Goal: Ask a question

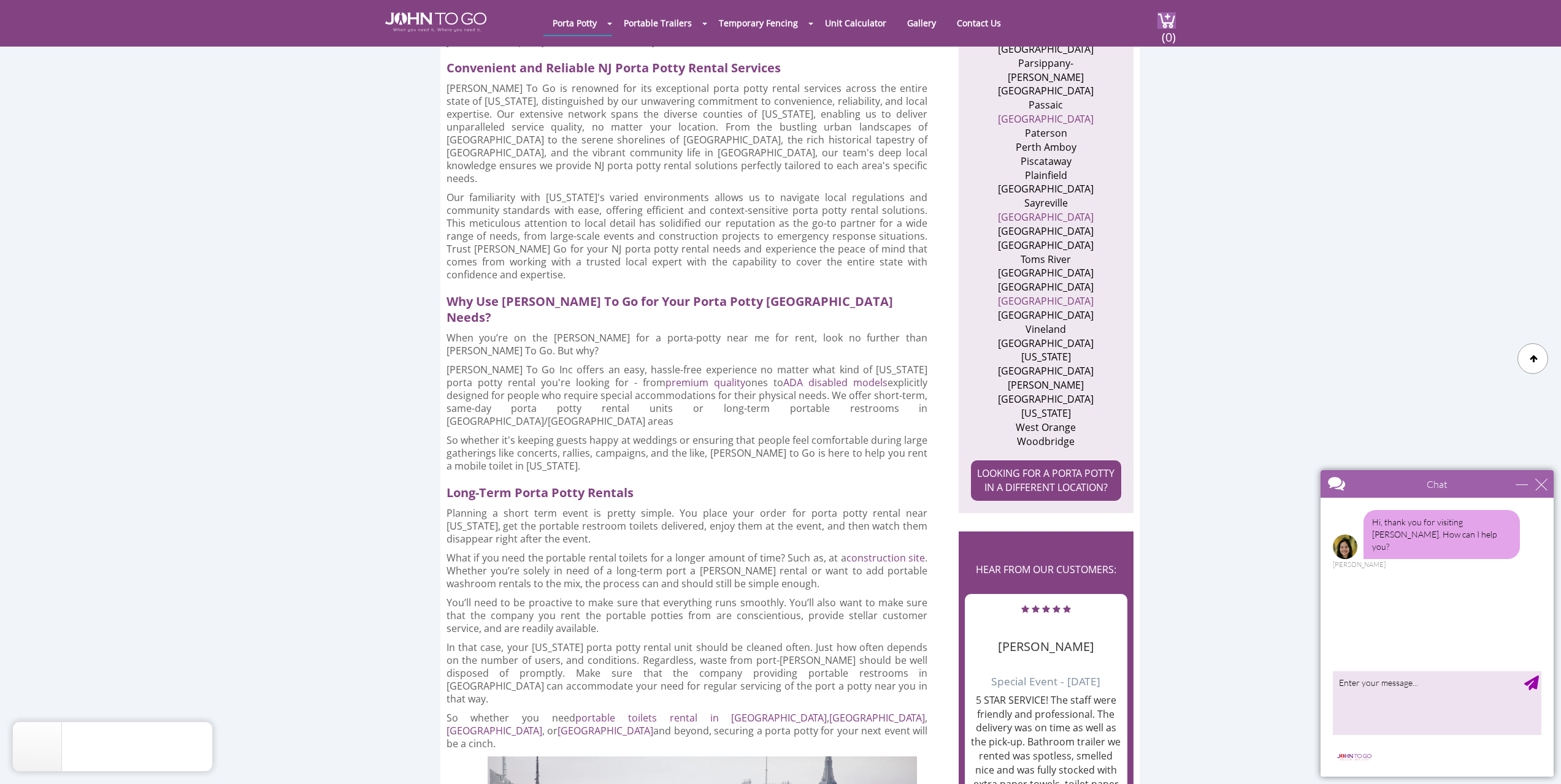
scroll to position [1165, 0]
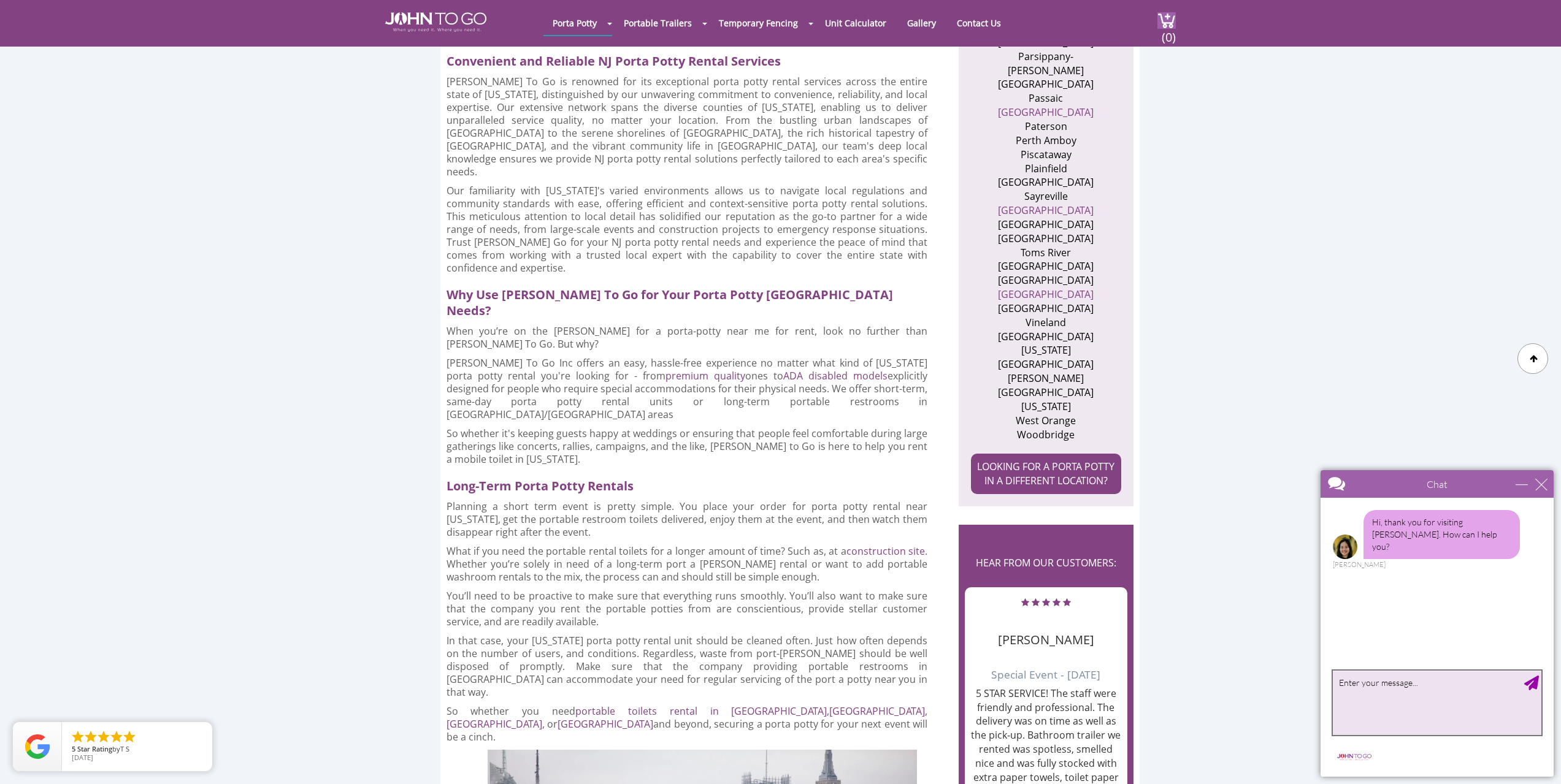
click at [1417, 710] on textarea "type your message" at bounding box center [1437, 703] width 208 height 65
type textarea "looking for a single unit for four months in [GEOGRAPHIC_DATA]"
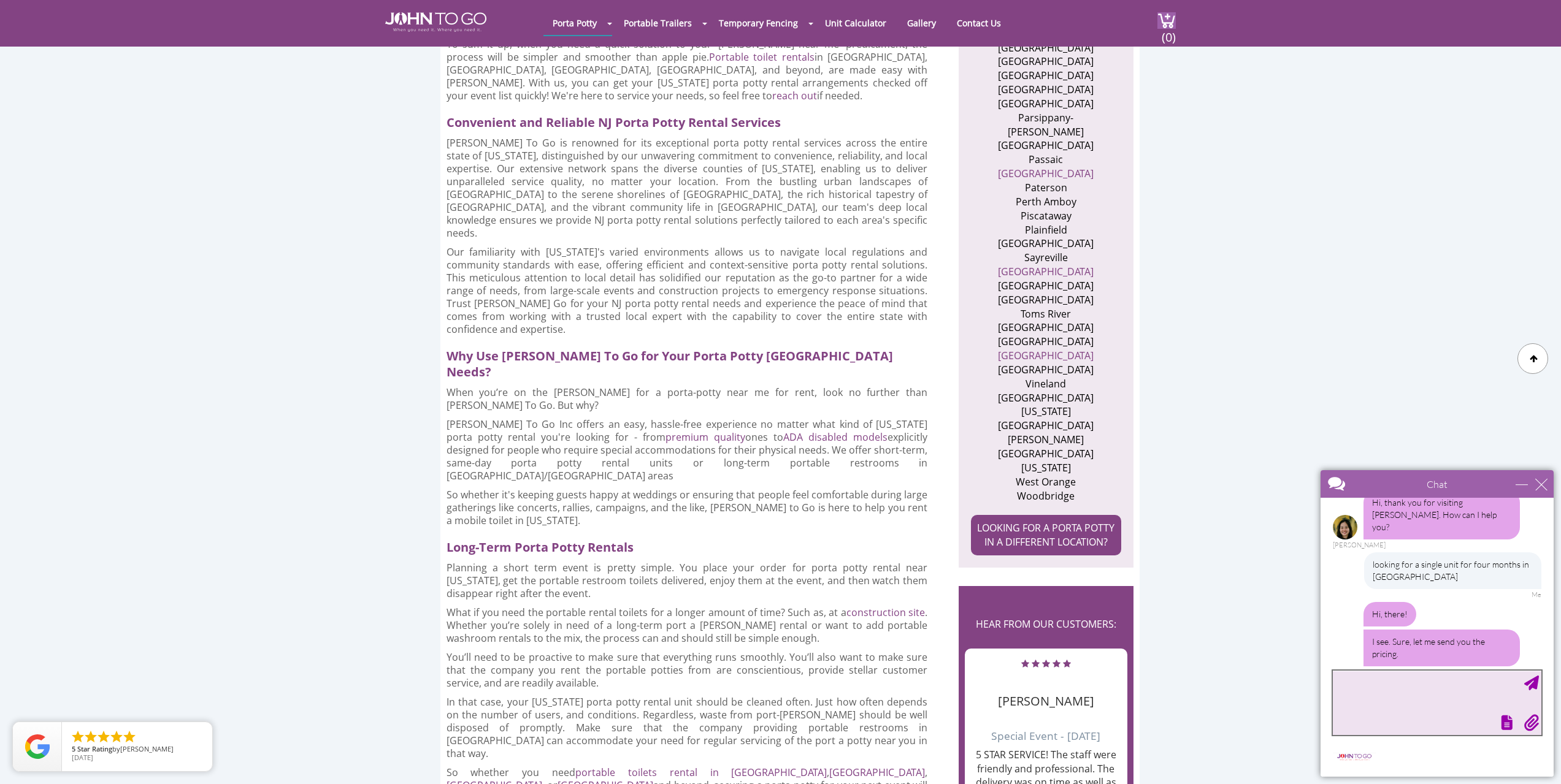
scroll to position [60, 0]
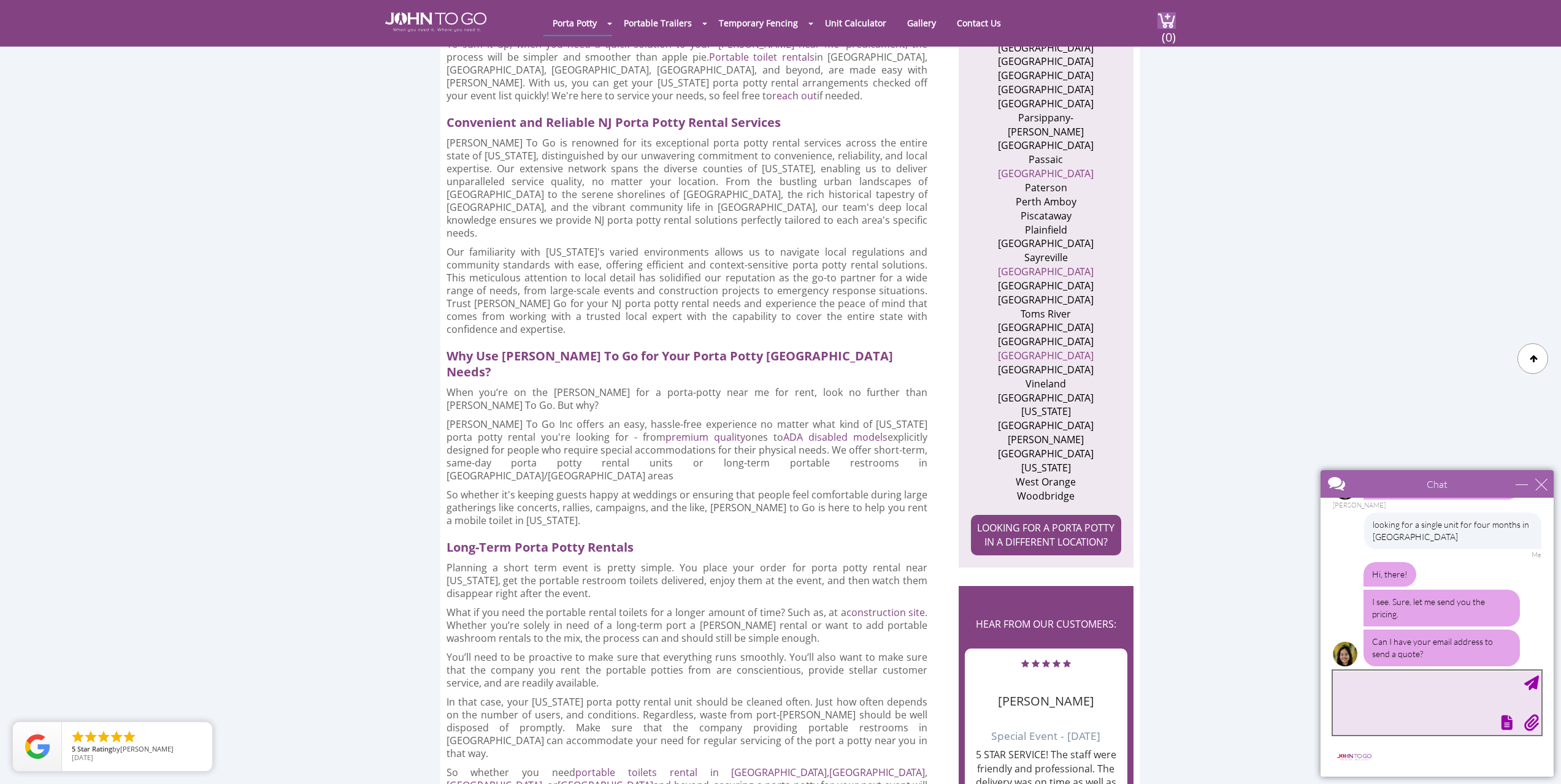
click at [1355, 671] on textarea "type your message" at bounding box center [1437, 703] width 208 height 65
type textarea "[PERSON_NAME][EMAIL_ADDRESS][DOMAIN_NAME]"
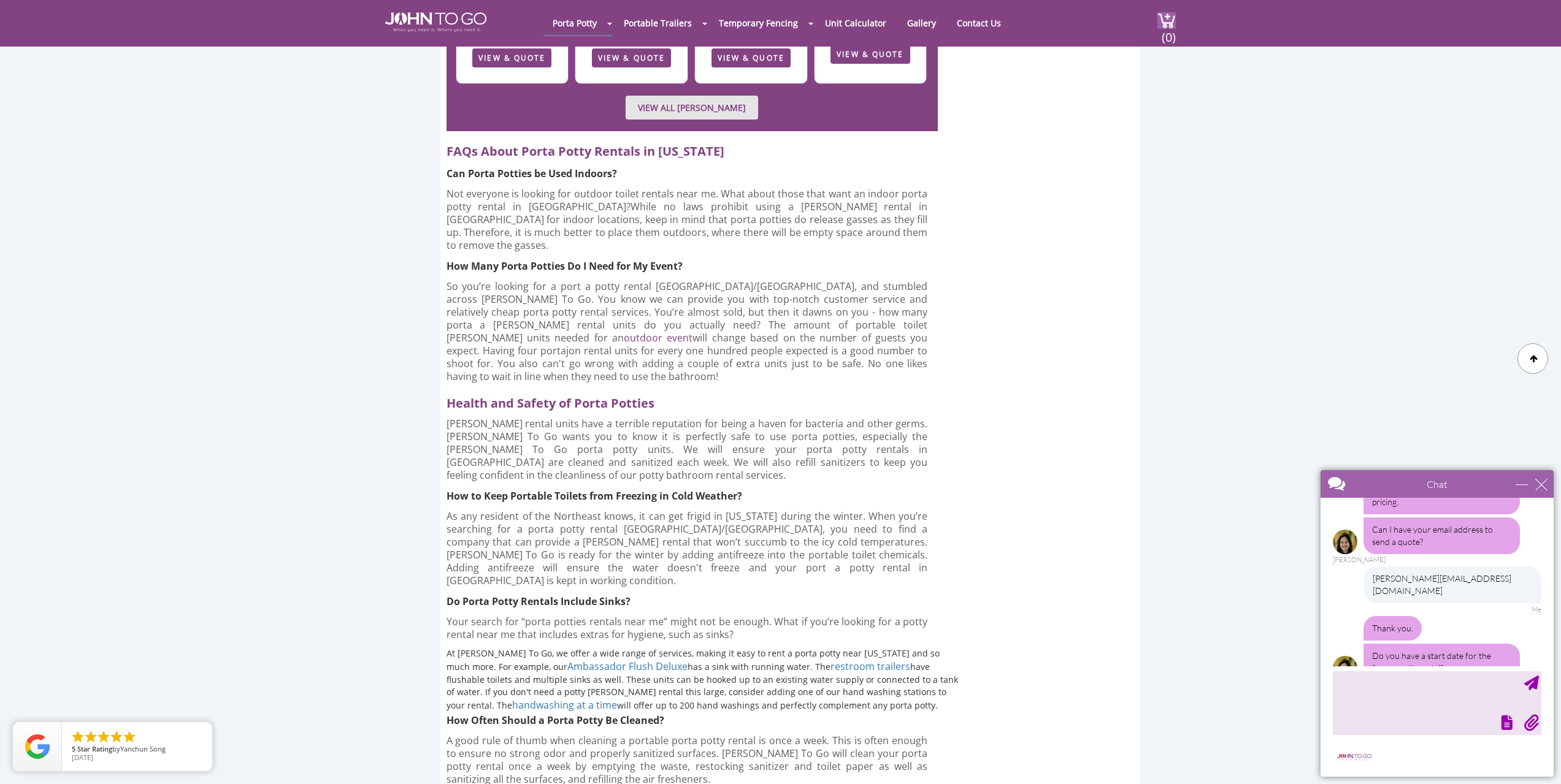
scroll to position [174, 0]
click at [1364, 699] on textarea "type your message" at bounding box center [1437, 703] width 208 height 65
type textarea "[DATE] to [DATE]"
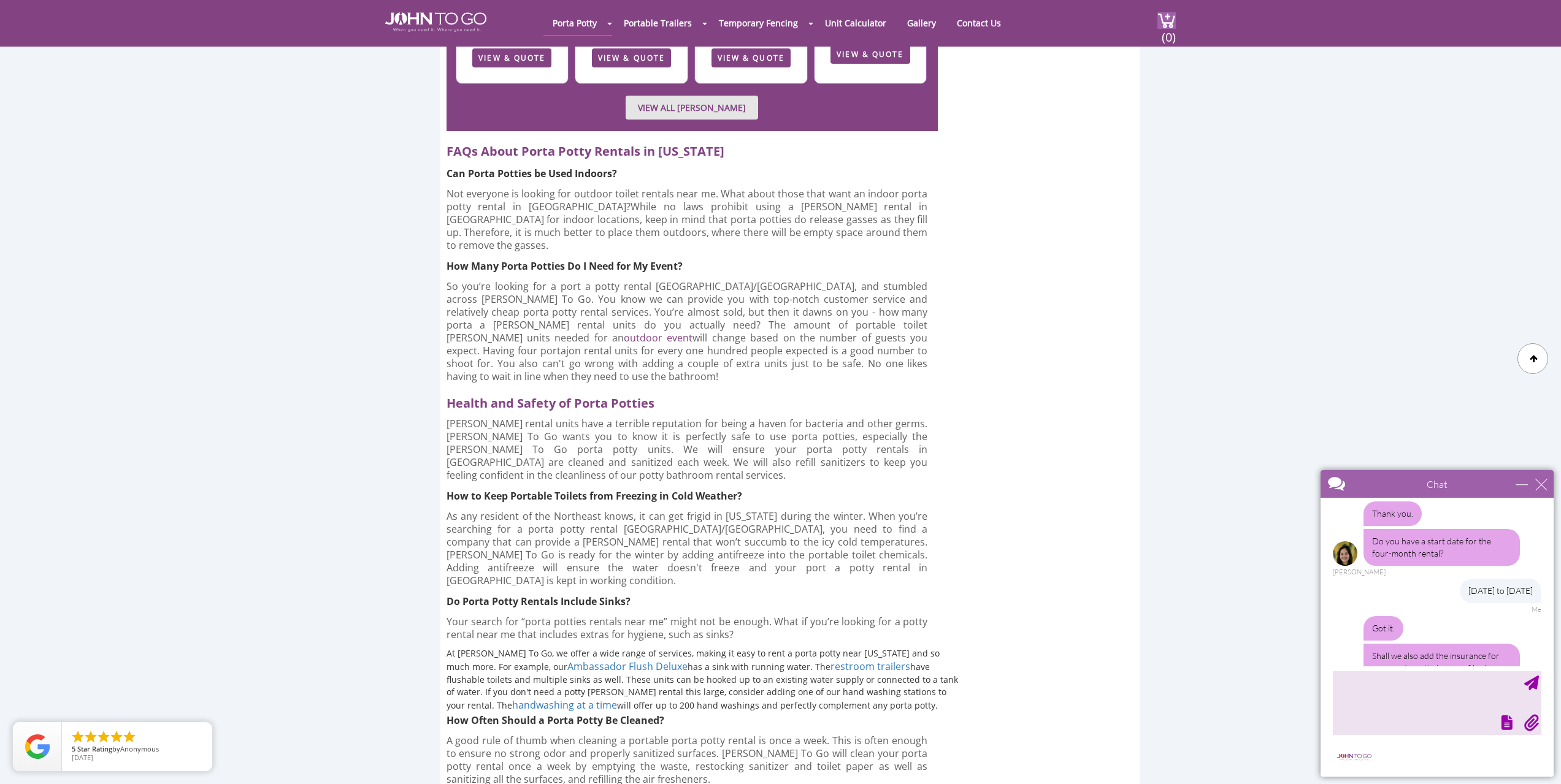
scroll to position [301, 0]
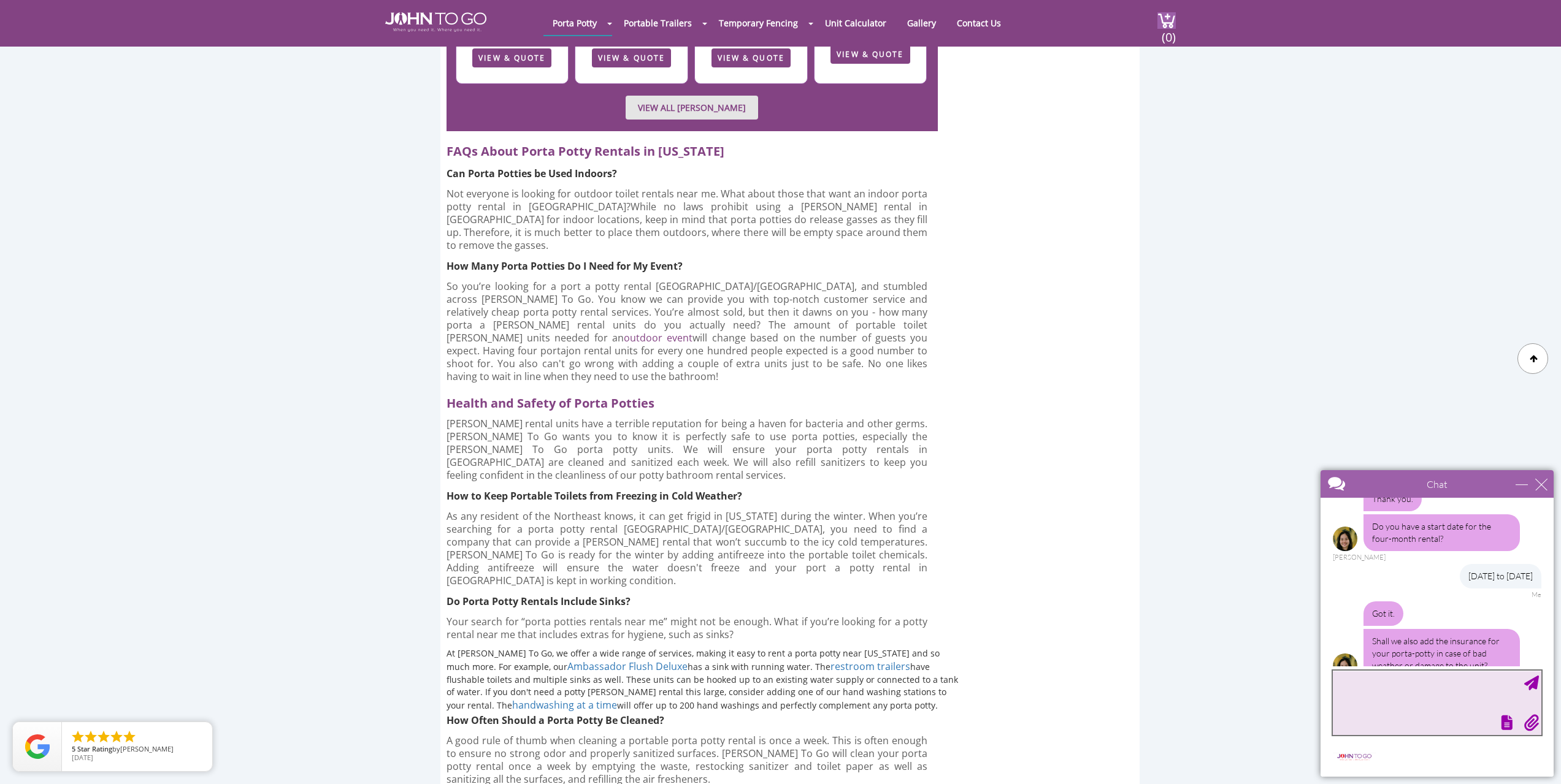
click at [1346, 699] on textarea "type your message" at bounding box center [1437, 703] width 208 height 65
type textarea "yes"
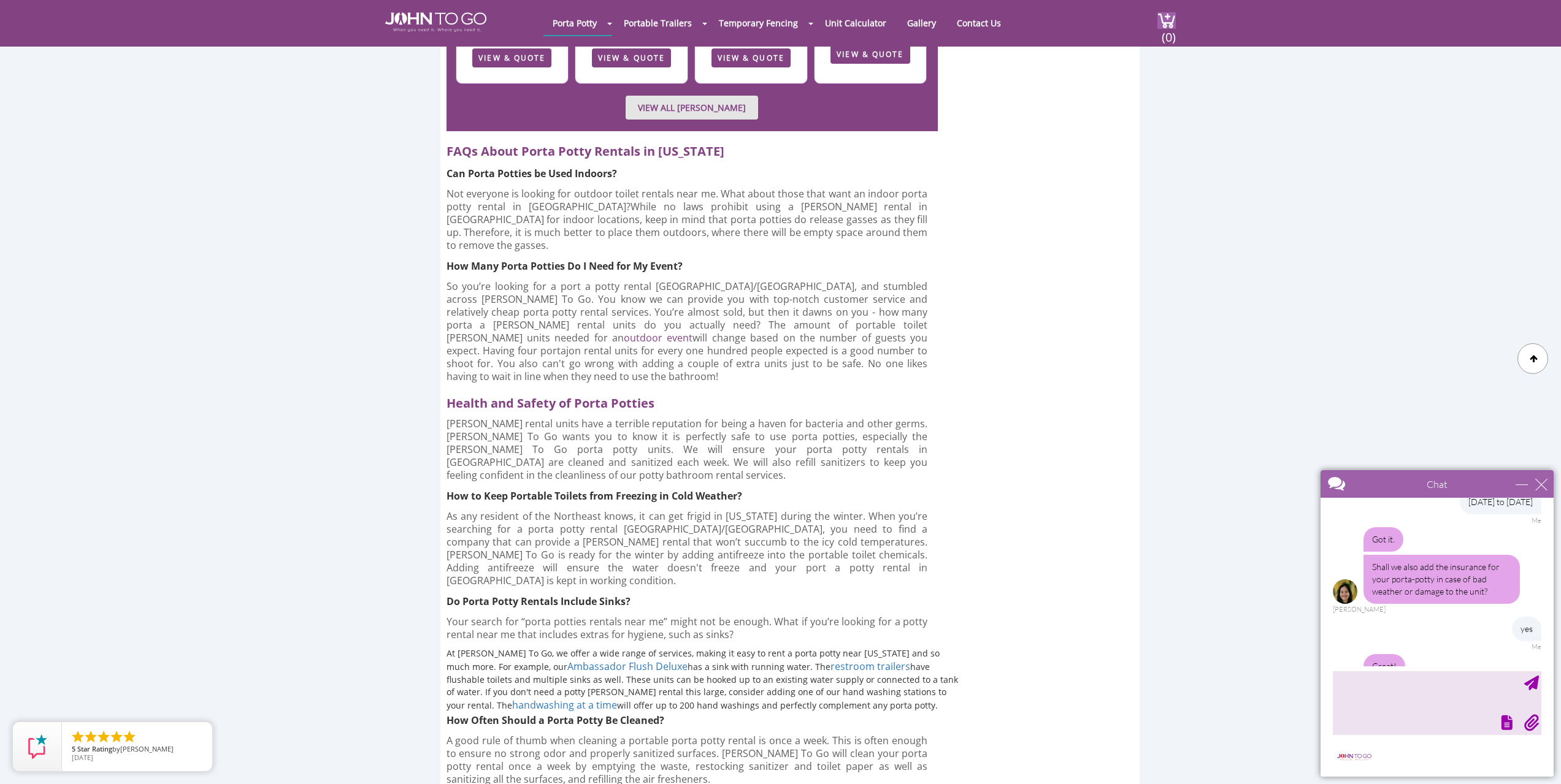
scroll to position [415, 0]
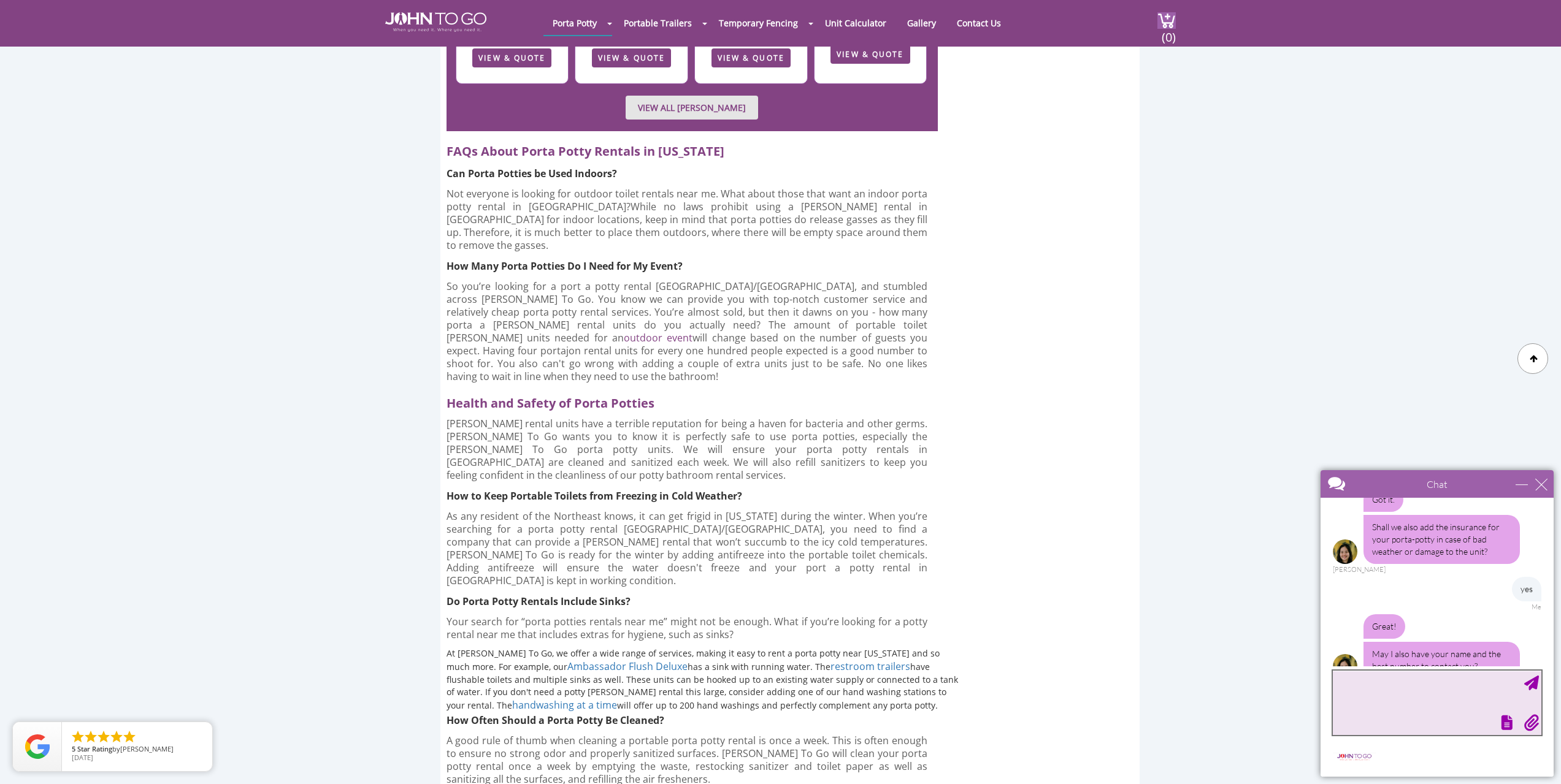
click at [1371, 697] on textarea "type your message" at bounding box center [1437, 703] width 208 height 65
type textarea "[PERSON_NAME]"
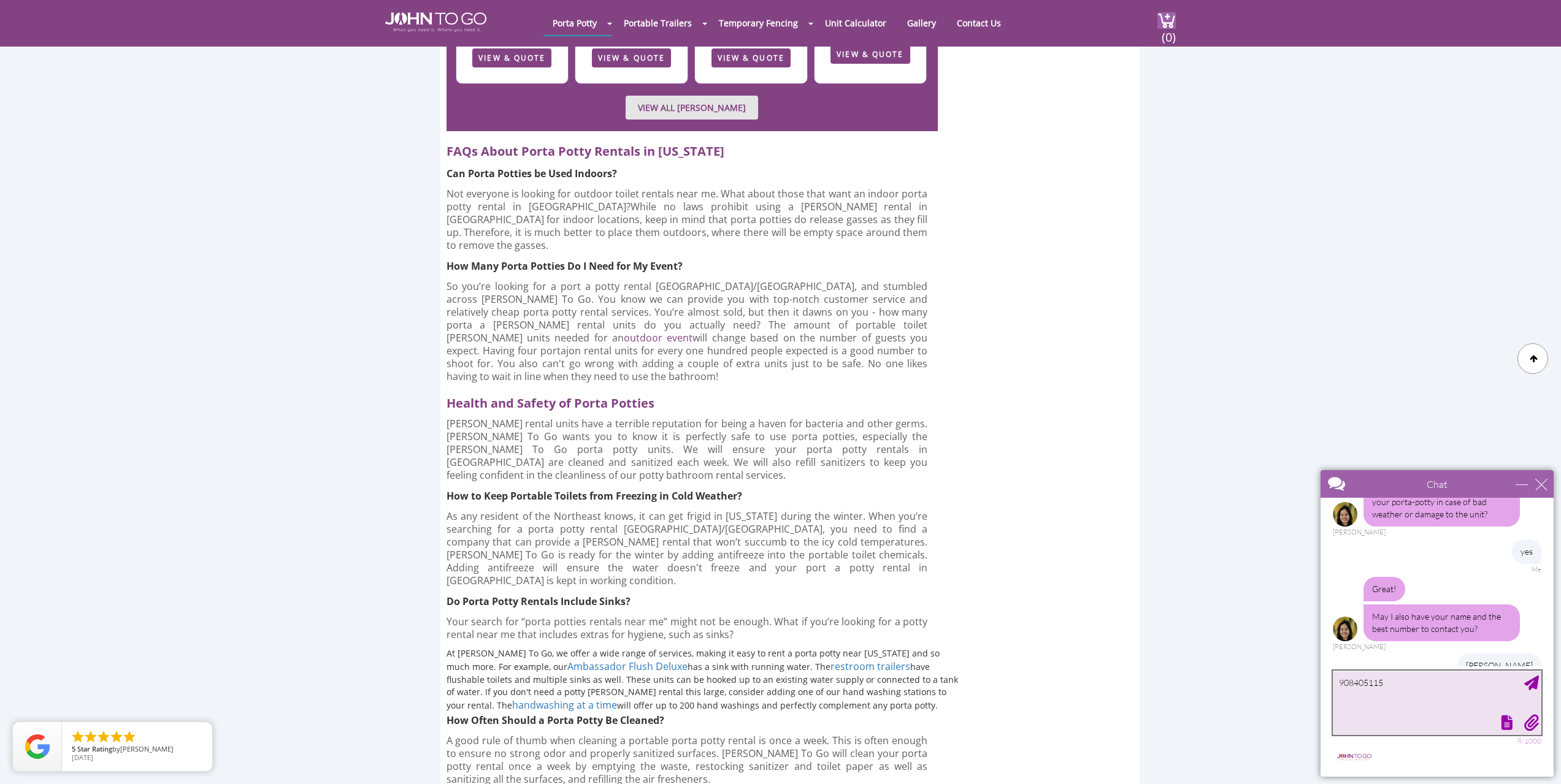
type textarea "9084051152"
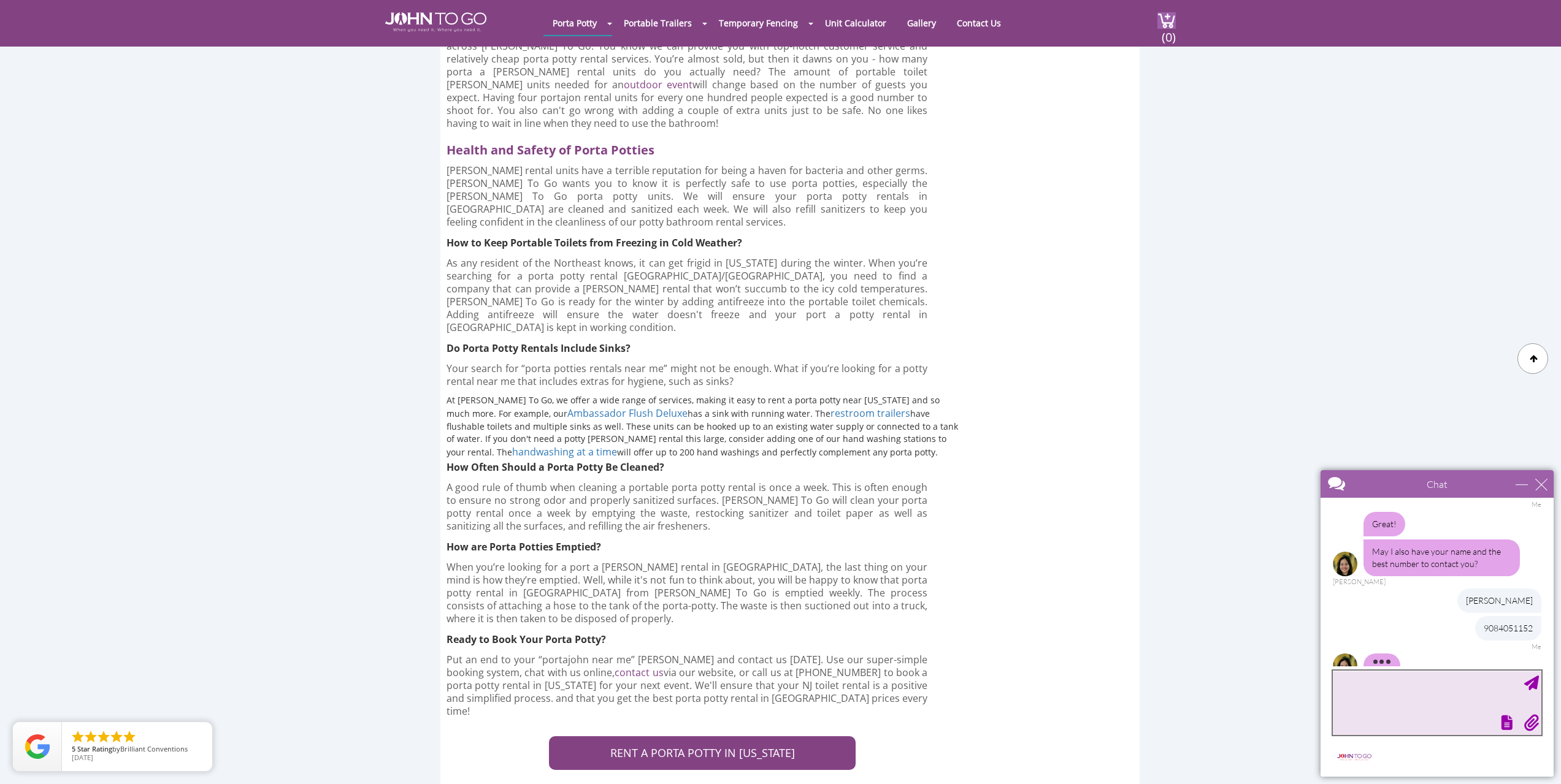
scroll to position [3863, 0]
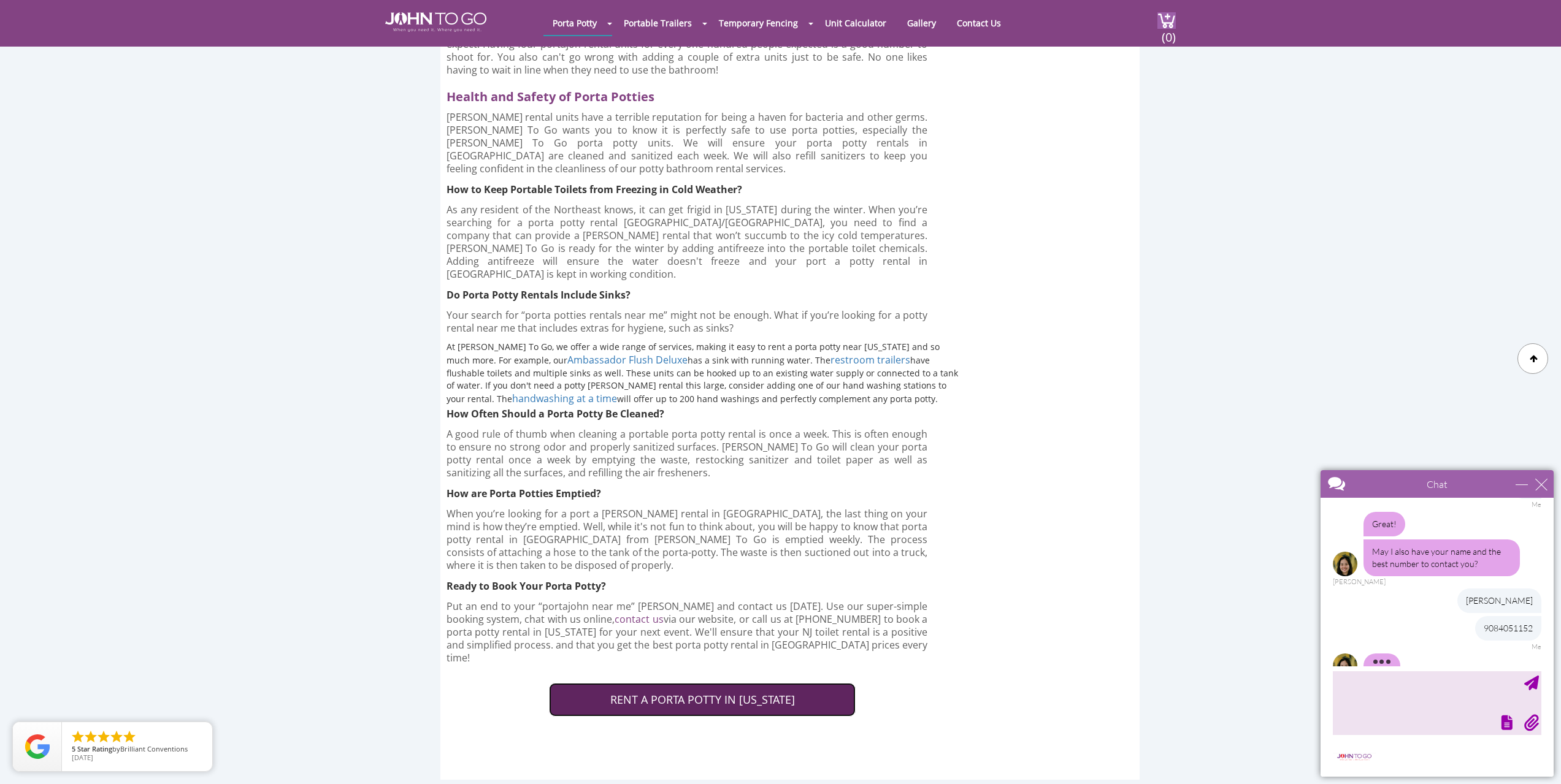
click at [727, 683] on link "RENT A PORTA POTTY IN [US_STATE]" at bounding box center [702, 700] width 307 height 35
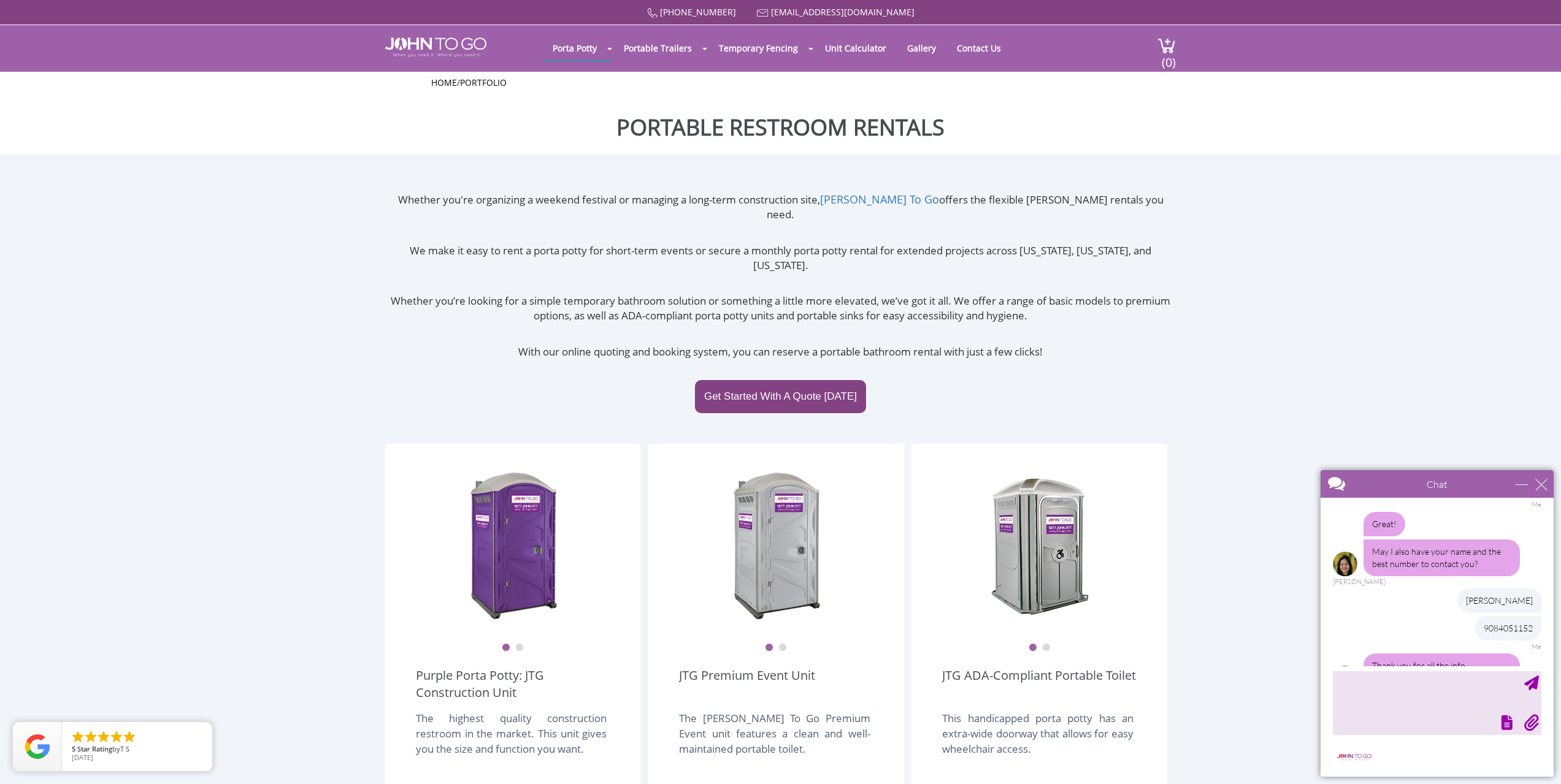
scroll to position [582, 0]
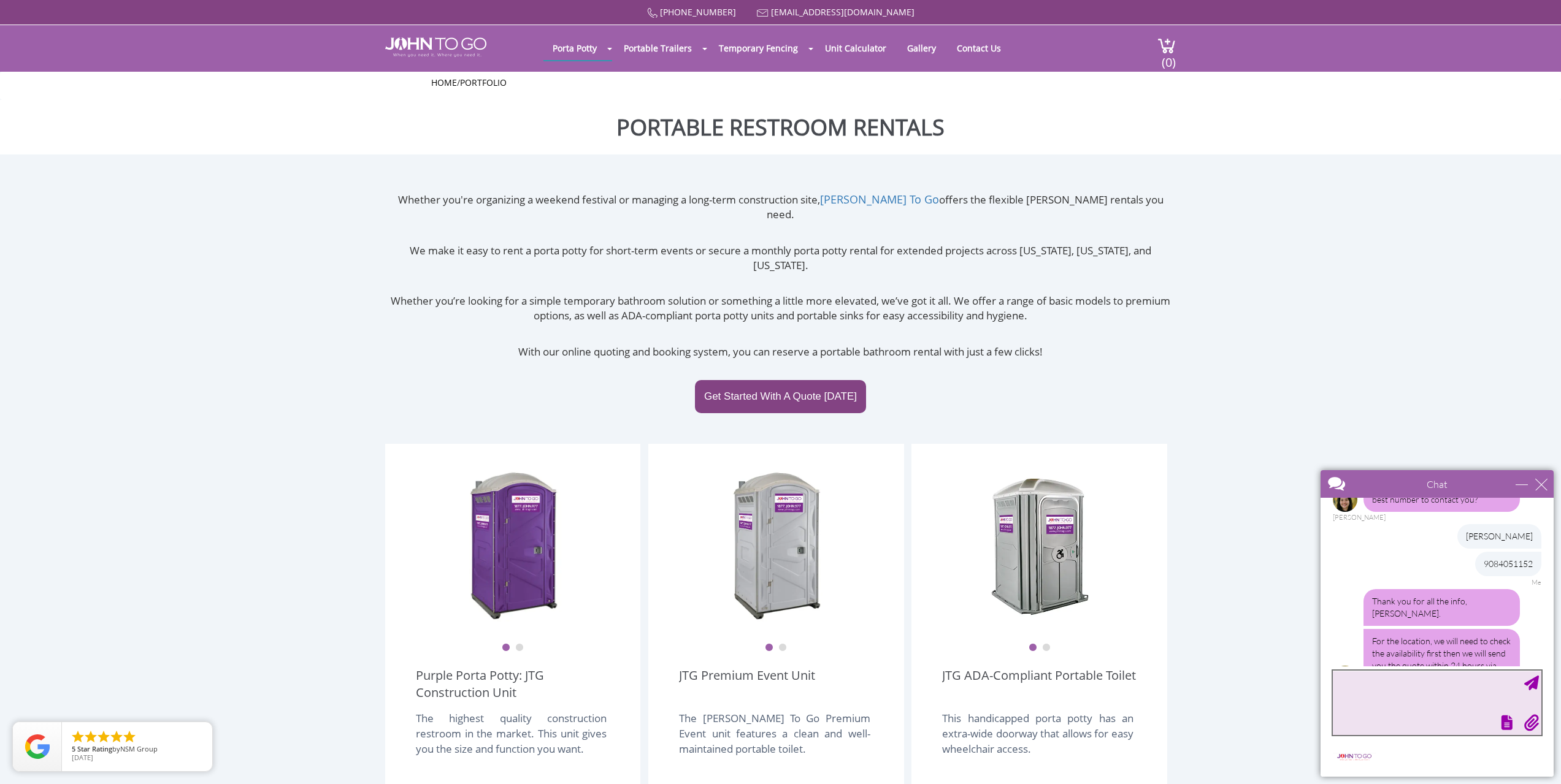
click at [1395, 696] on textarea "type your message" at bounding box center [1437, 703] width 208 height 65
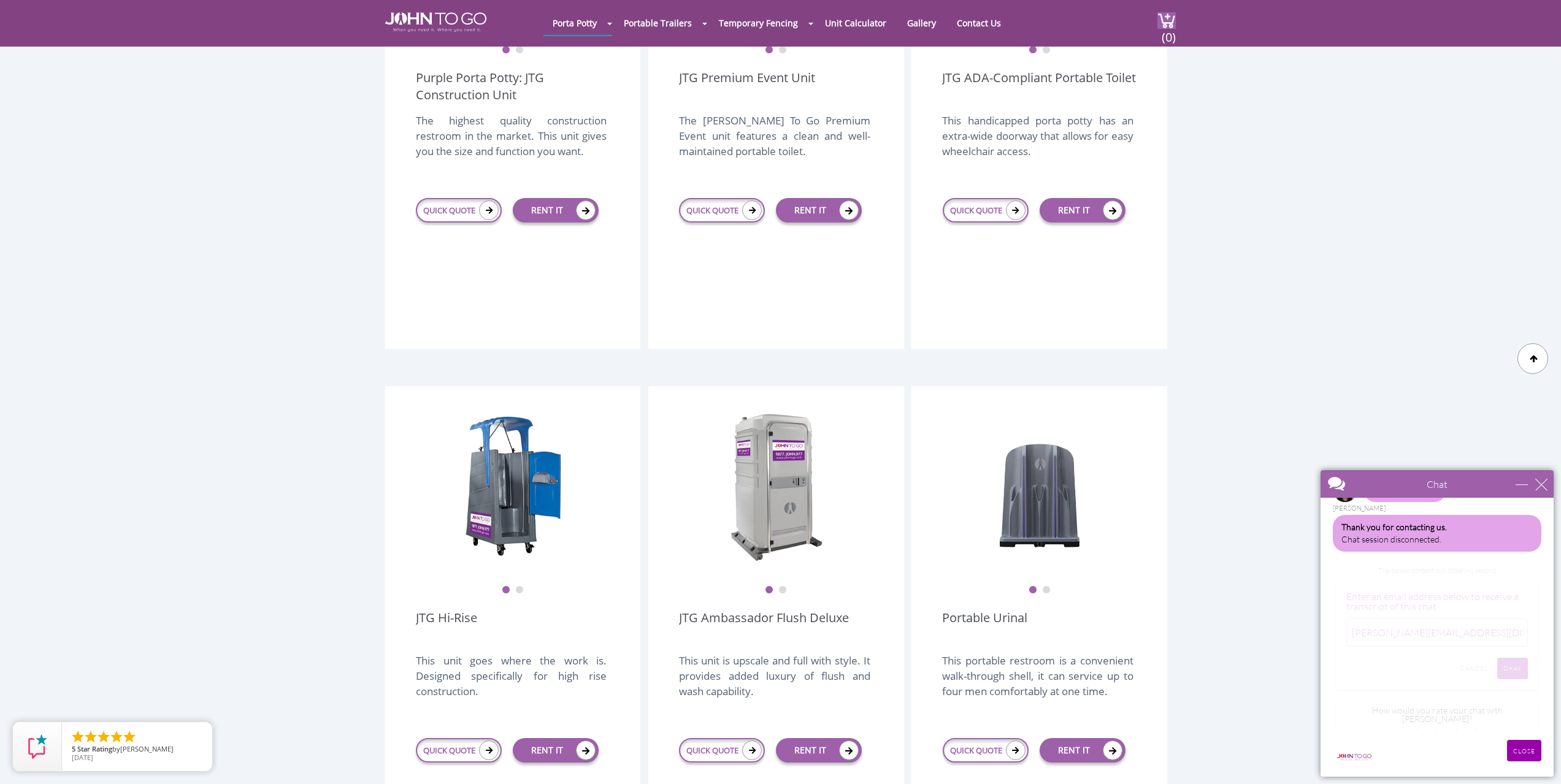
scroll to position [658, 0]
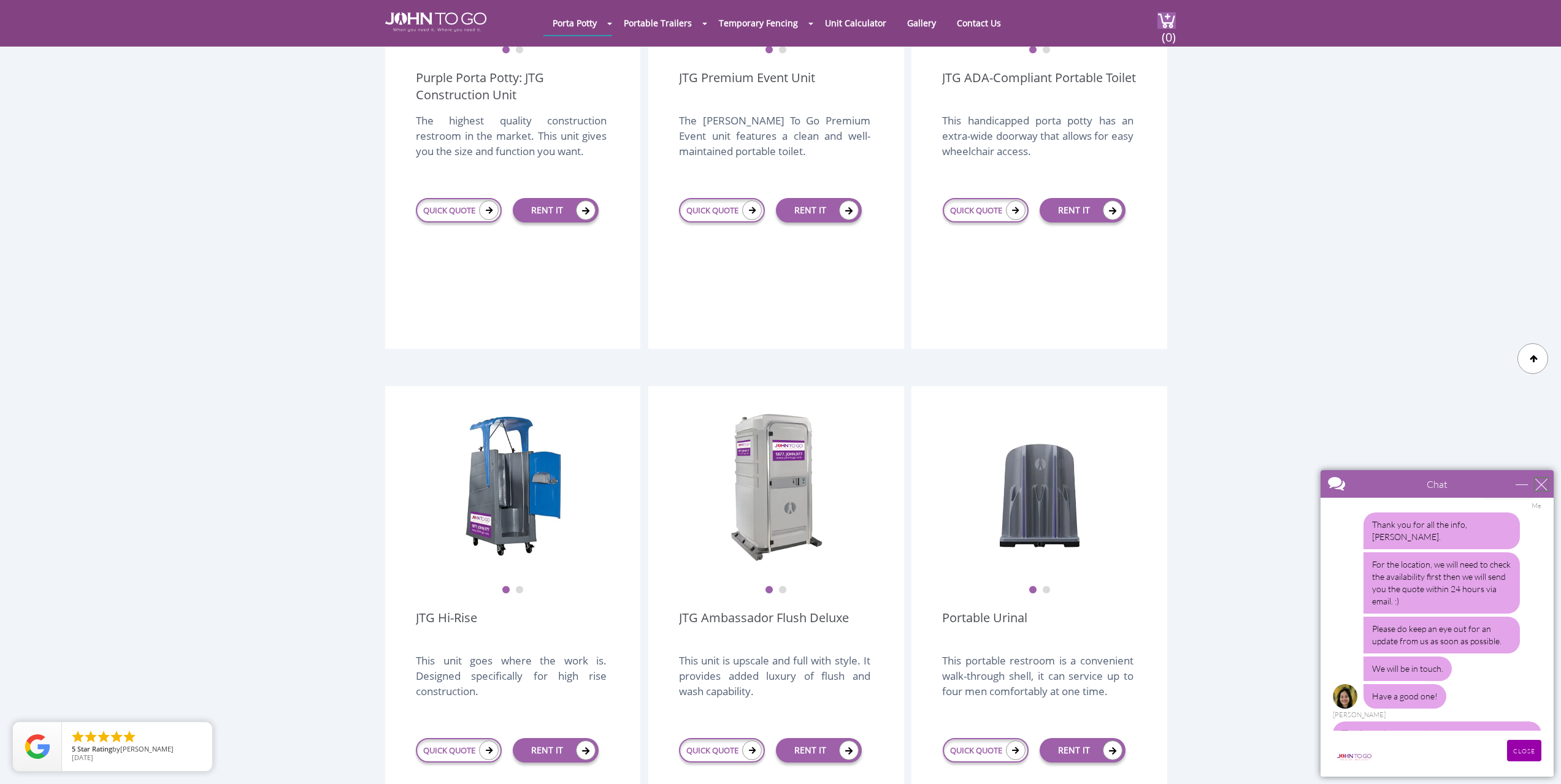
click at [1536, 484] on div "close" at bounding box center [1541, 484] width 12 height 12
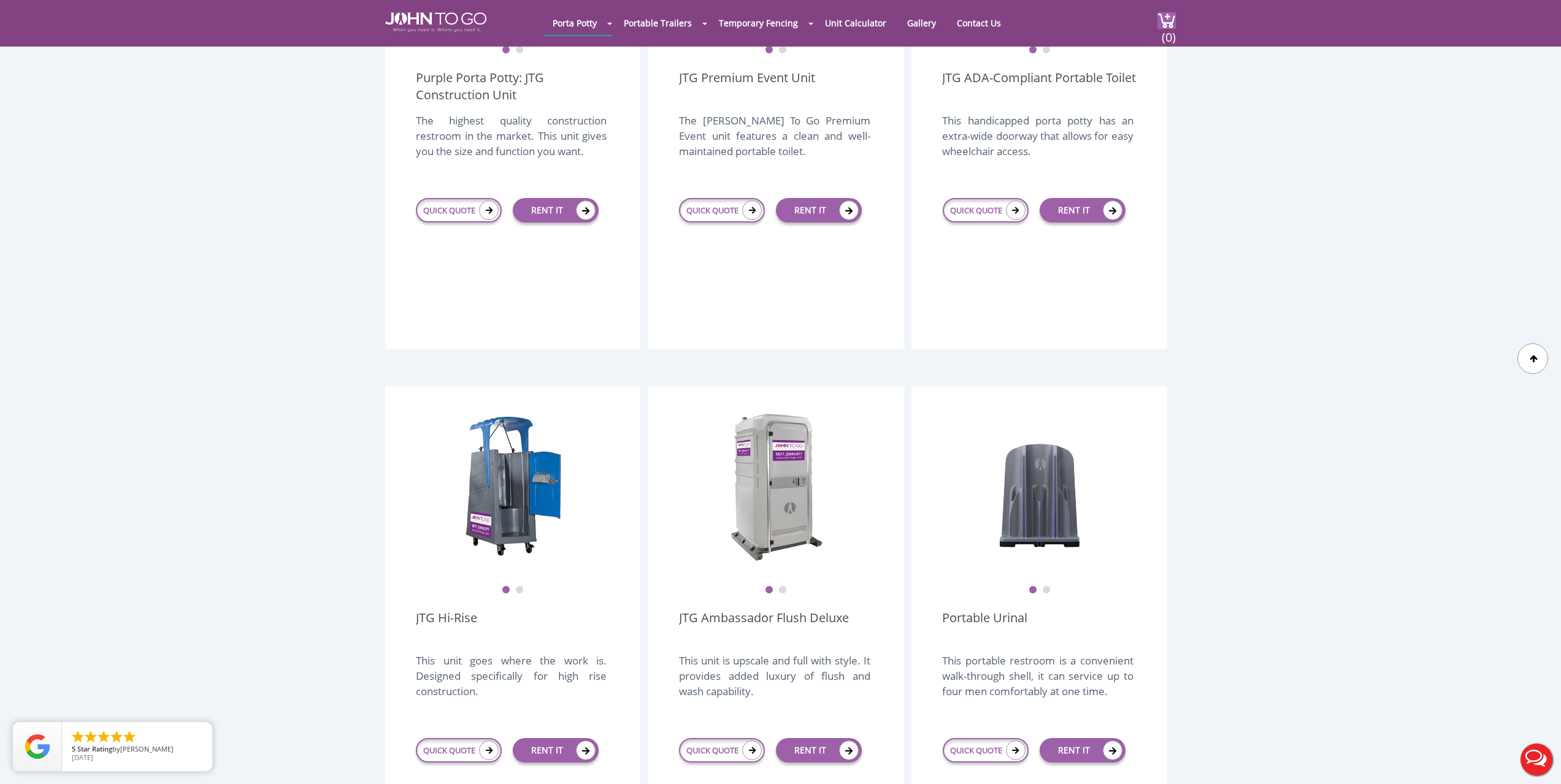
scroll to position [0, 0]
